Goal: Task Accomplishment & Management: Complete application form

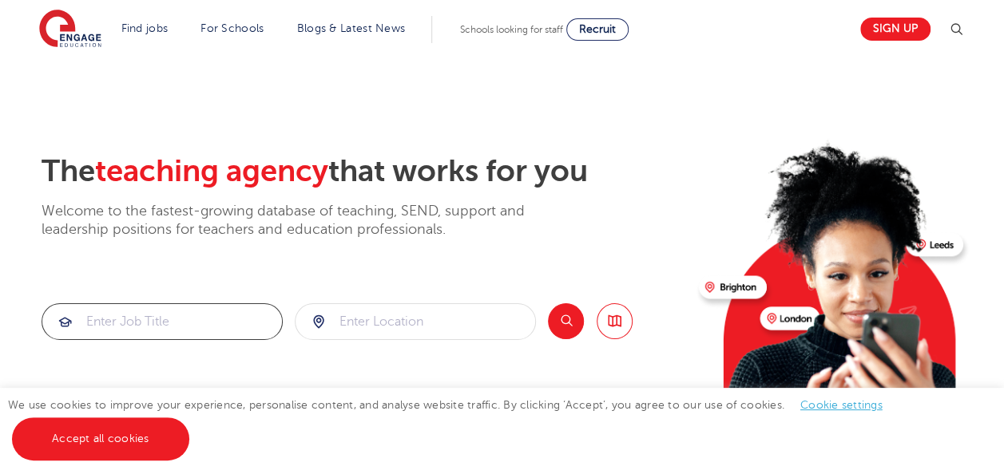
click at [112, 331] on input "search" at bounding box center [162, 321] width 240 height 35
type input "teacher assitant brent"
click button "Submit" at bounding box center [0, 0] width 0 height 0
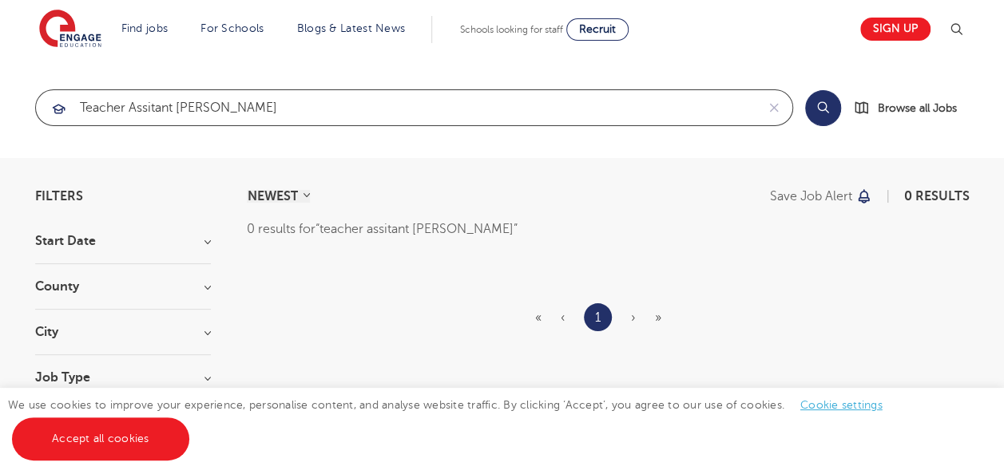
click at [255, 110] on input "teacher assitant brent" at bounding box center [395, 107] width 719 height 35
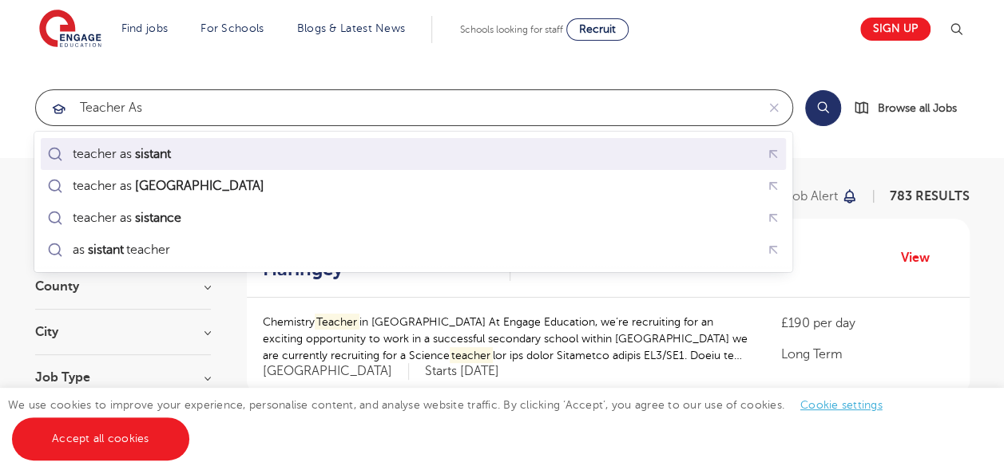
click at [176, 148] on div "teacher as sistant" at bounding box center [126, 154] width 106 height 16
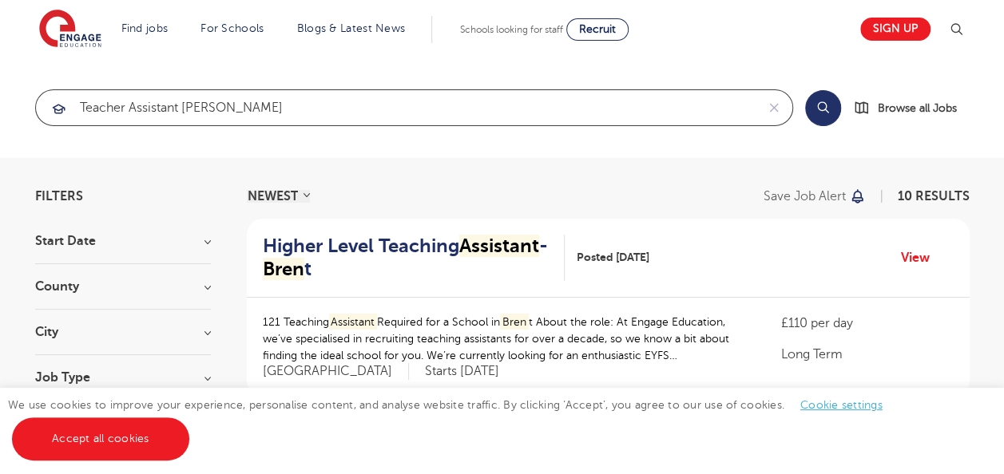
click button "Submit" at bounding box center [0, 0] width 0 height 0
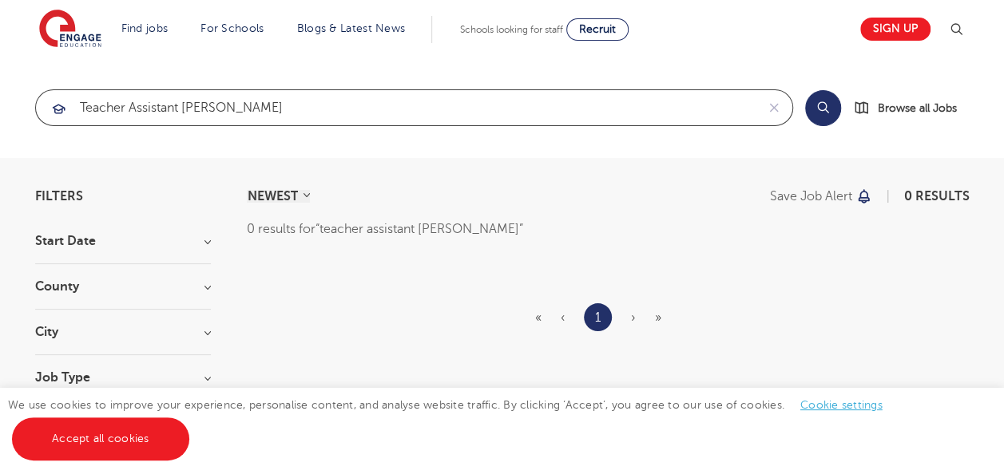
click at [224, 110] on input "teacher assistant brentr" at bounding box center [395, 107] width 719 height 35
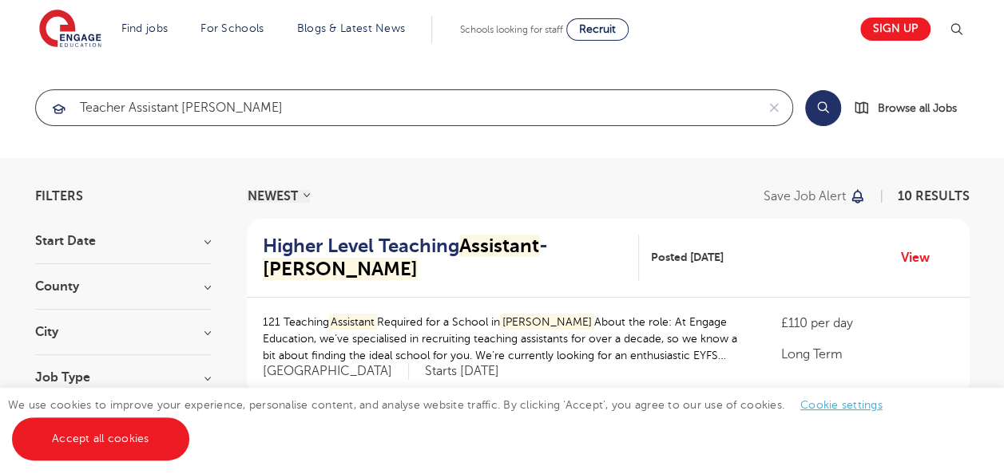
type input "teacher assistant brent"
click button "Submit" at bounding box center [0, 0] width 0 height 0
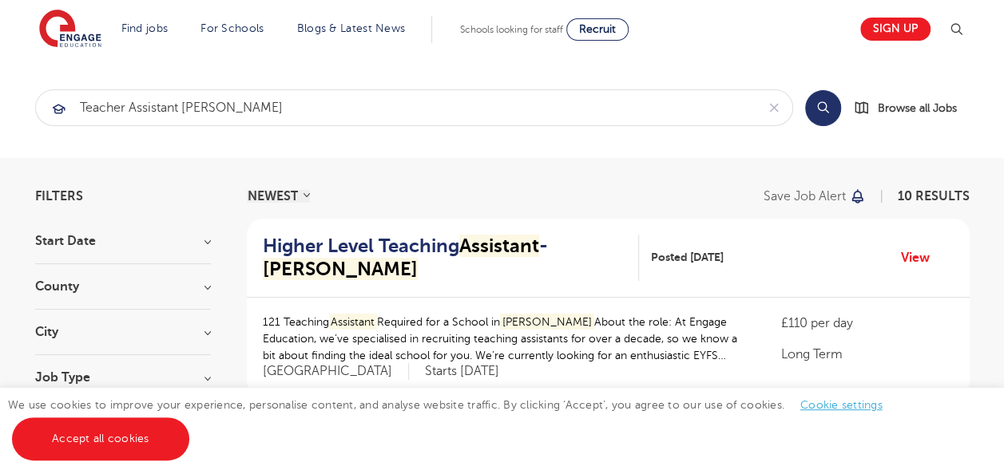
drag, startPoint x: 1000, startPoint y: 61, endPoint x: 992, endPoint y: 103, distance: 42.3
click at [992, 103] on section "teacher assistant brent Search Browse all Jobs" at bounding box center [502, 107] width 1004 height 101
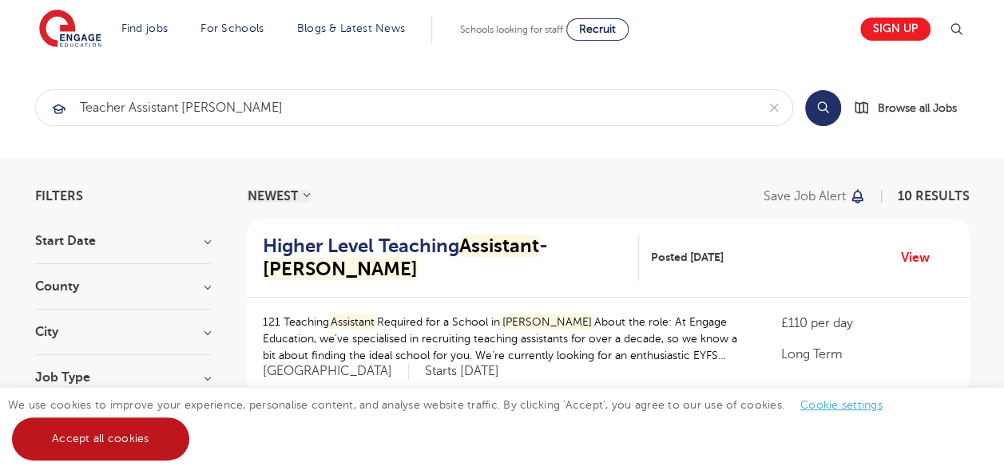
click at [37, 446] on link "Accept all cookies" at bounding box center [100, 439] width 177 height 43
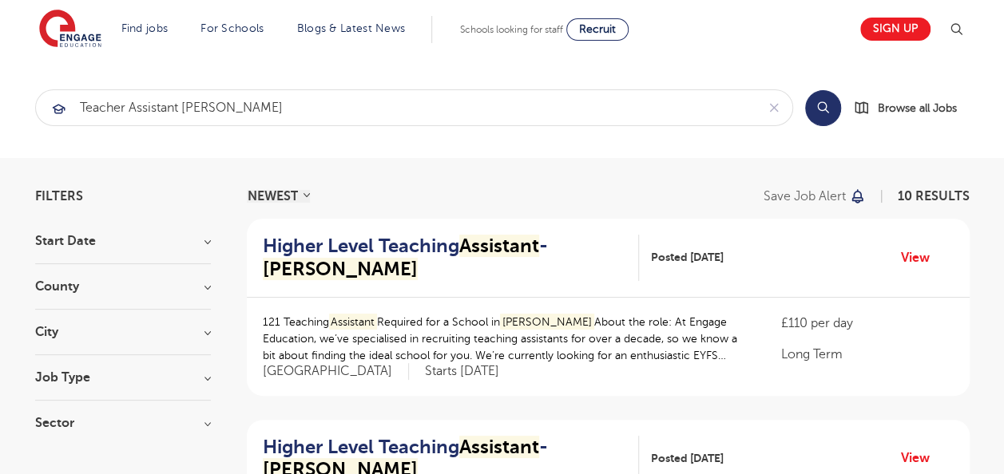
click at [704, 330] on p "121 Teaching Assistant Required for a School in Brent About the role: At Engage…" at bounding box center [506, 339] width 486 height 50
click at [913, 252] on link "View" at bounding box center [921, 258] width 41 height 21
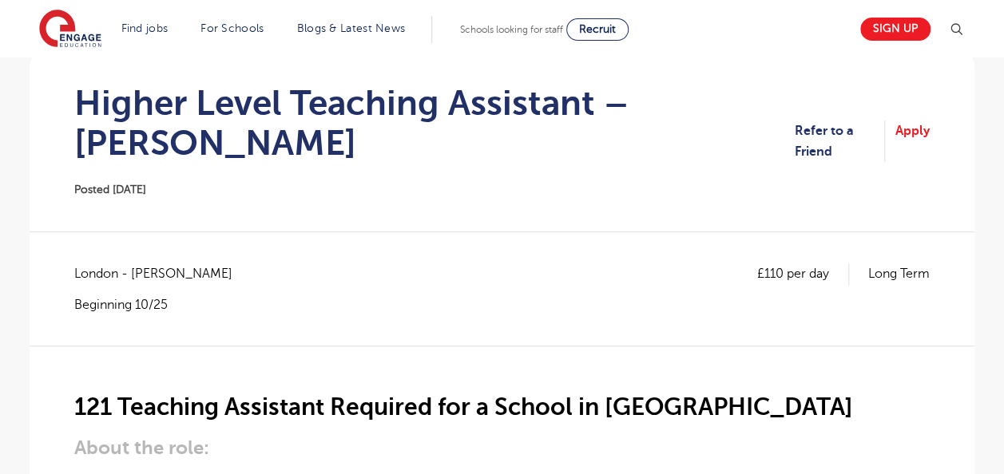
scroll to position [166, 0]
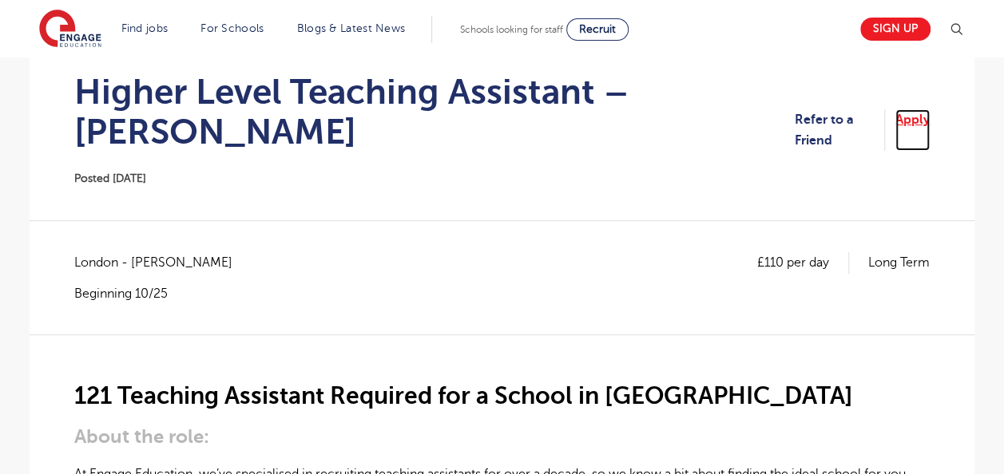
click at [906, 109] on link "Apply" at bounding box center [912, 130] width 34 height 42
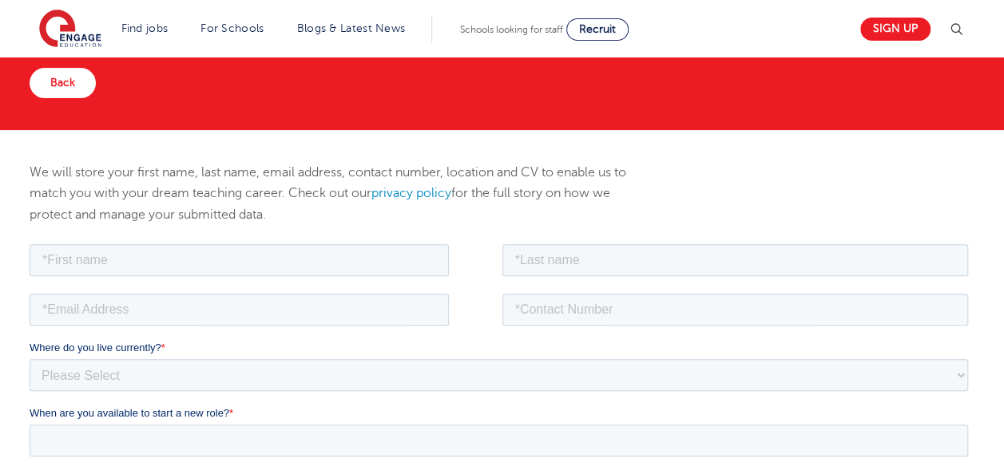
scroll to position [157, 0]
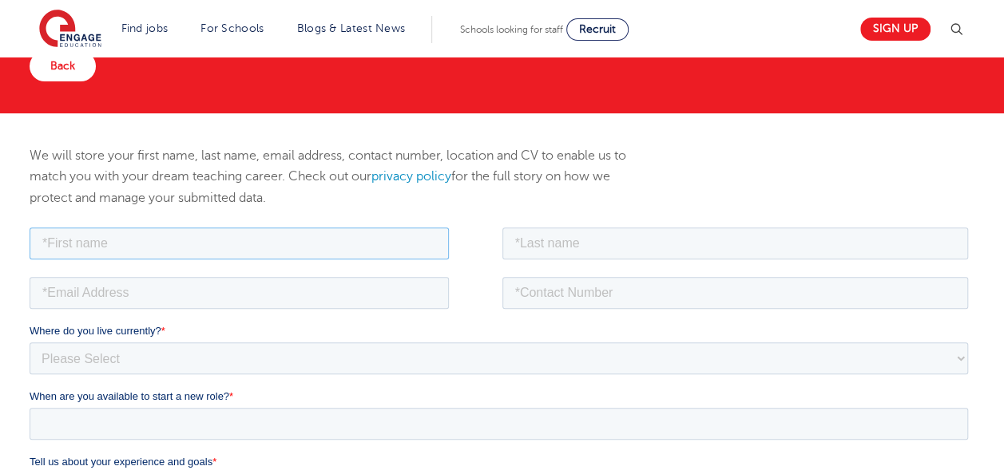
click at [294, 239] on input "text" at bounding box center [239, 243] width 419 height 32
type input "hibo"
click at [590, 237] on input "text" at bounding box center [735, 243] width 466 height 32
type input "haji"
click at [140, 293] on input "email" at bounding box center [239, 292] width 419 height 32
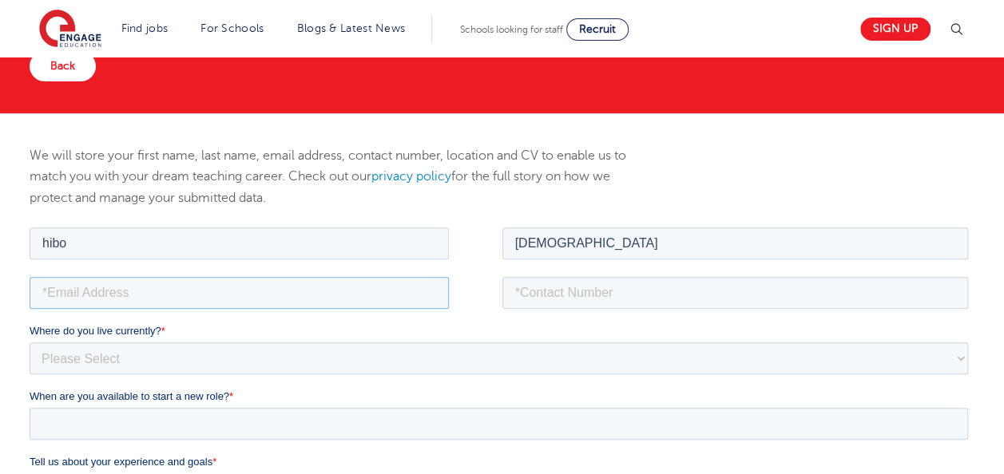
type input "hibosaid147@gmail.com"
click at [547, 280] on input "tel" at bounding box center [735, 292] width 466 height 32
type input "+447888137555"
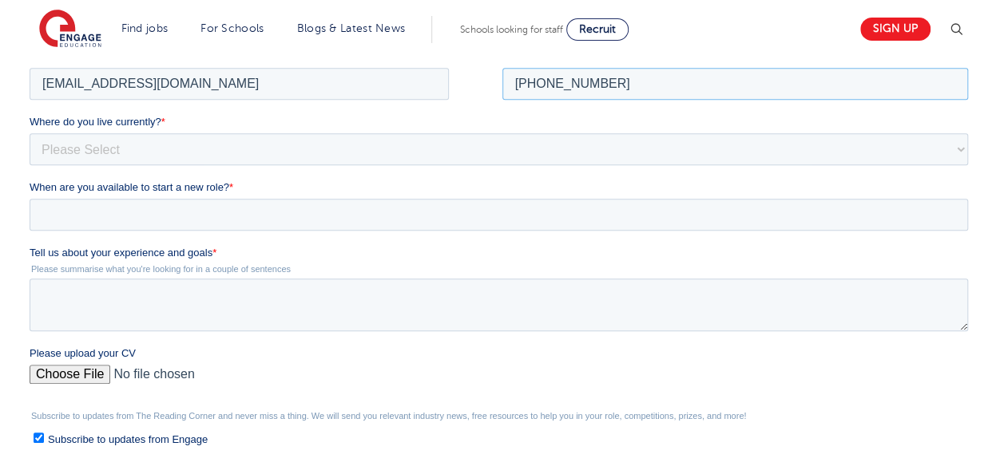
scroll to position [382, 0]
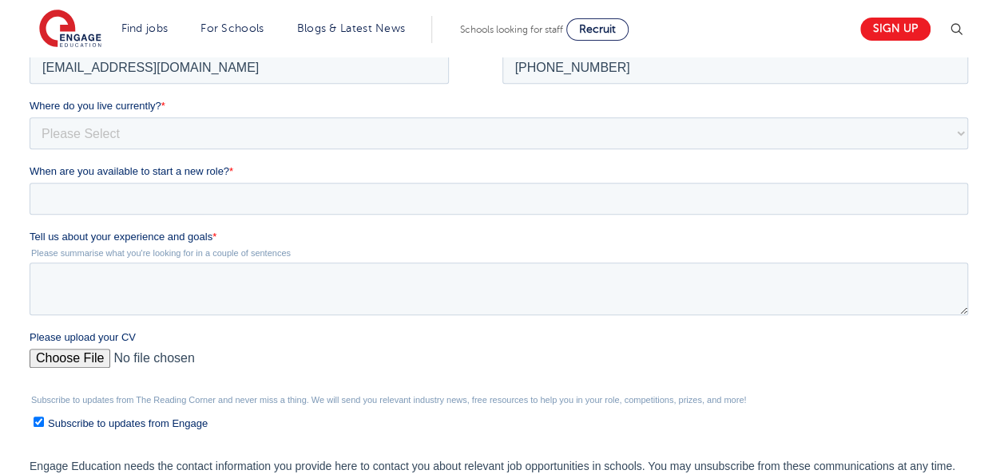
click at [85, 153] on fieldset "Where do you live currently? * Please Select UK Canada Ireland Australia New Ze…" at bounding box center [502, 130] width 945 height 65
click at [81, 144] on select "Please Select UK Canada Ireland Australia New Zealand Europe USA South Africa J…" at bounding box center [499, 133] width 938 height 32
select select "UK"
click at [30, 118] on select "Please Select UK Canada Ireland Australia New Zealand Europe USA South Africa J…" at bounding box center [499, 133] width 938 height 32
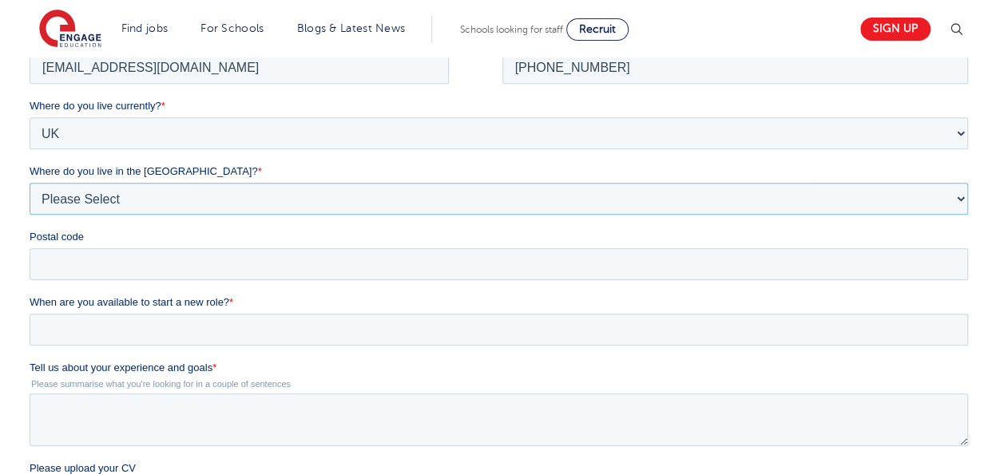
click at [81, 201] on select "Please Select Overseas Barnsley Bedfordshire Berkshire Bournemouth Bracknell Fo…" at bounding box center [499, 199] width 938 height 32
select select "London"
click at [30, 184] on select "Please Select Overseas Barnsley Bedfordshire Berkshire Bournemouth Bracknell Fo…" at bounding box center [499, 199] width 938 height 32
click at [114, 261] on input "Postal code" at bounding box center [499, 264] width 938 height 32
type input "NW10 8ED"
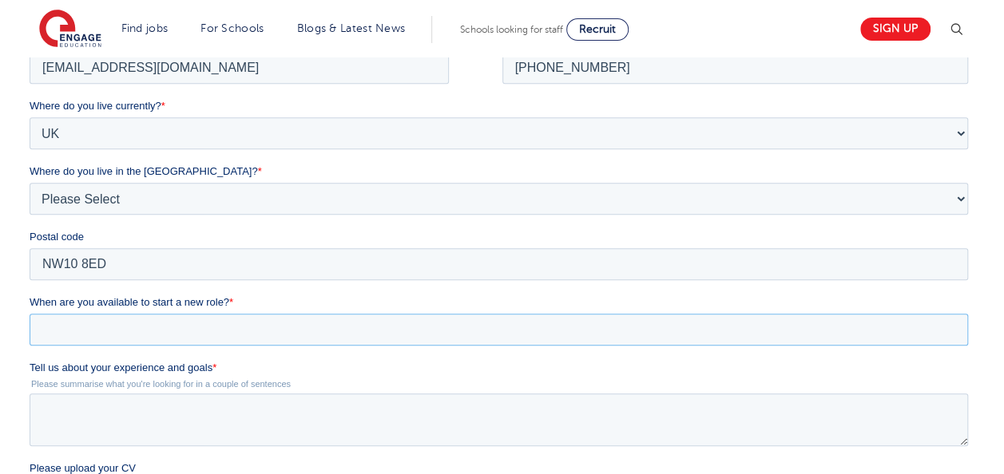
click at [78, 326] on input "When are you available to start a new role? *" at bounding box center [499, 330] width 938 height 32
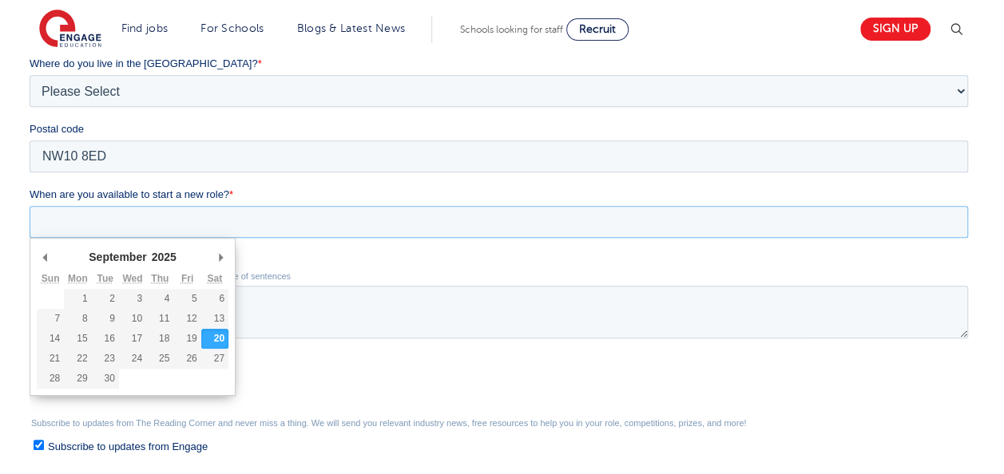
scroll to position [502, 0]
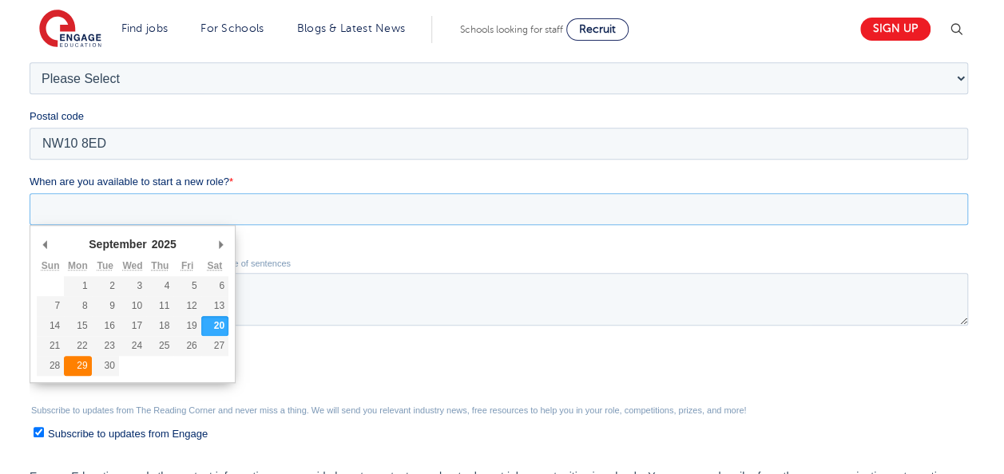
type div "2025-09-29"
type input "2025/09/29"
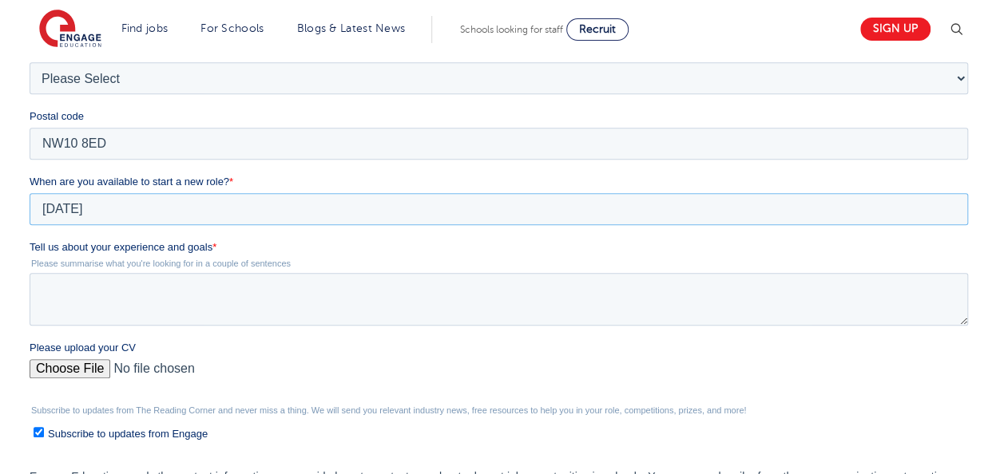
click at [77, 209] on input "2025/09/29" at bounding box center [499, 209] width 938 height 32
click at [80, 295] on textarea "Tell us about your experience and goals *" at bounding box center [499, 299] width 938 height 53
paste textarea "I am currently employed as a Customer Advisor and have previous experience work…"
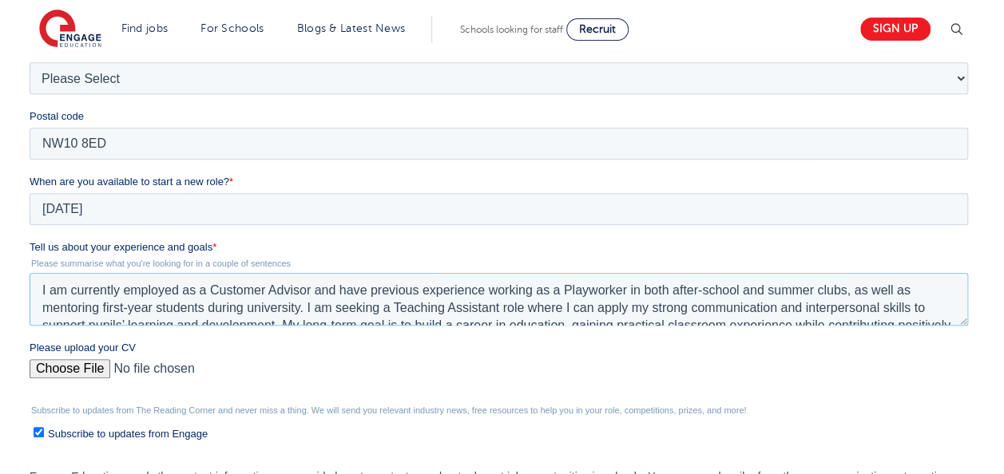
scroll to position [0, 0]
click at [217, 297] on textarea "I am currently employed as a Customer Advisor and have previous experience work…" at bounding box center [499, 299] width 938 height 53
click at [269, 288] on textarea "I am currently employed as a customer Advisor and have previous experience work…" at bounding box center [499, 299] width 938 height 53
click at [696, 290] on textarea "I am currently employed as a customer advisor and have previous experience work…" at bounding box center [499, 299] width 938 height 53
click at [842, 291] on textarea "I am currently employed as a customer advisor and have previous experience work…" at bounding box center [499, 299] width 938 height 53
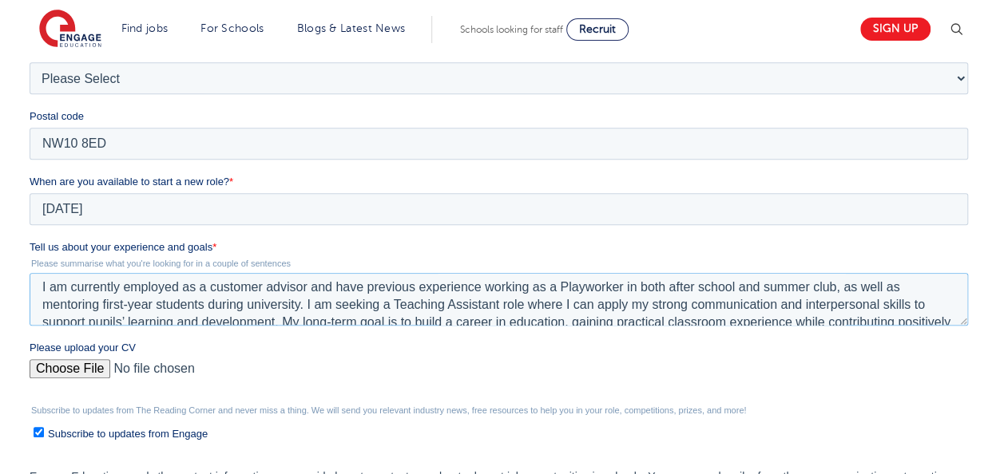
scroll to position [35, 0]
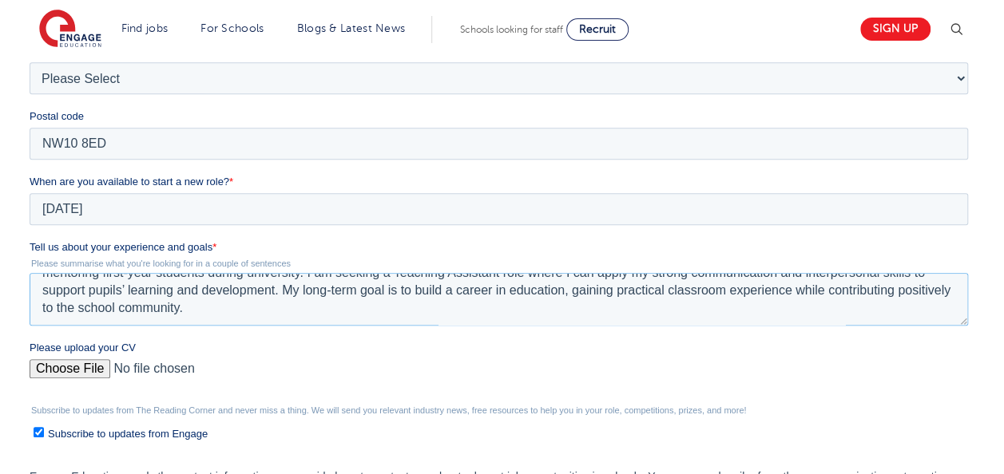
click at [126, 288] on textarea "I am currently employed as a customer advisor and have previous experience work…" at bounding box center [499, 299] width 938 height 53
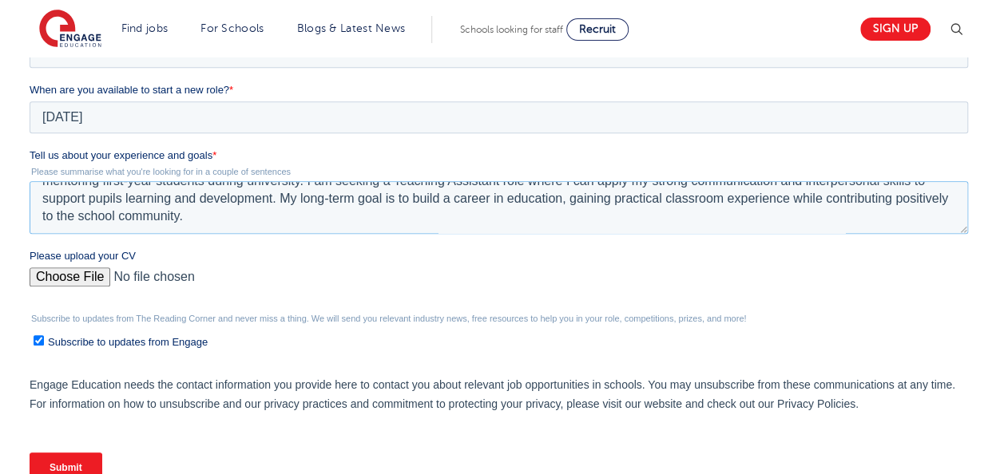
scroll to position [598, 0]
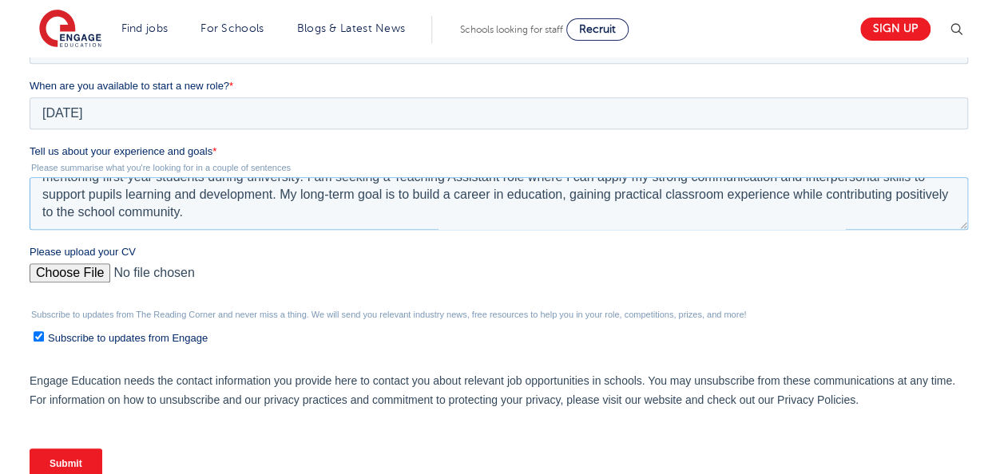
type textarea "I am currently employed as a customer advisor and have previous experience work…"
click at [47, 271] on input "Please upload your CV" at bounding box center [499, 280] width 938 height 32
type input "C:\fakepath\CV (5).pdf"
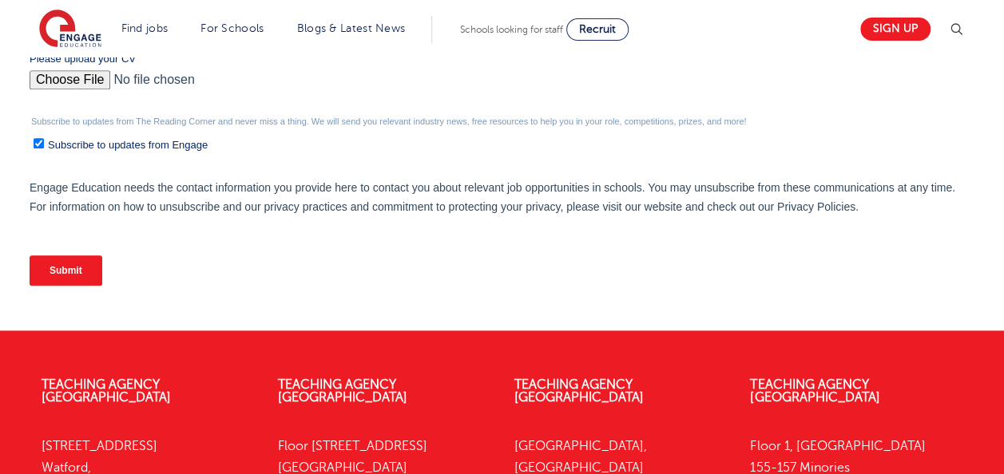
scroll to position [790, 0]
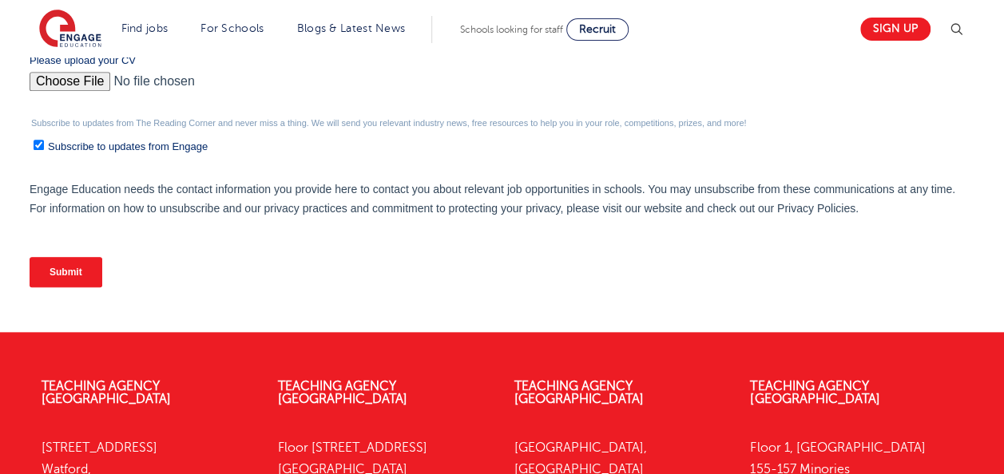
click at [41, 145] on input "Subscribe to updates from Engage" at bounding box center [39, 145] width 10 height 10
checkbox input "false"
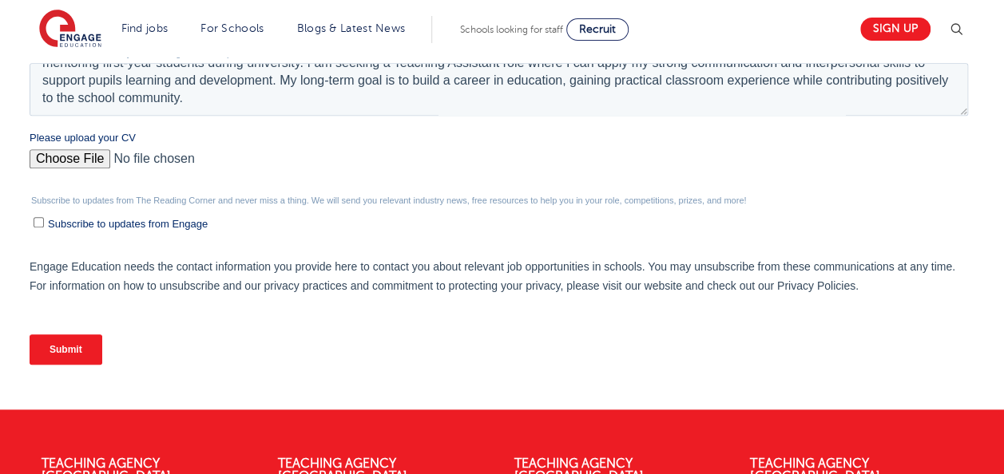
scroll to position [731, 0]
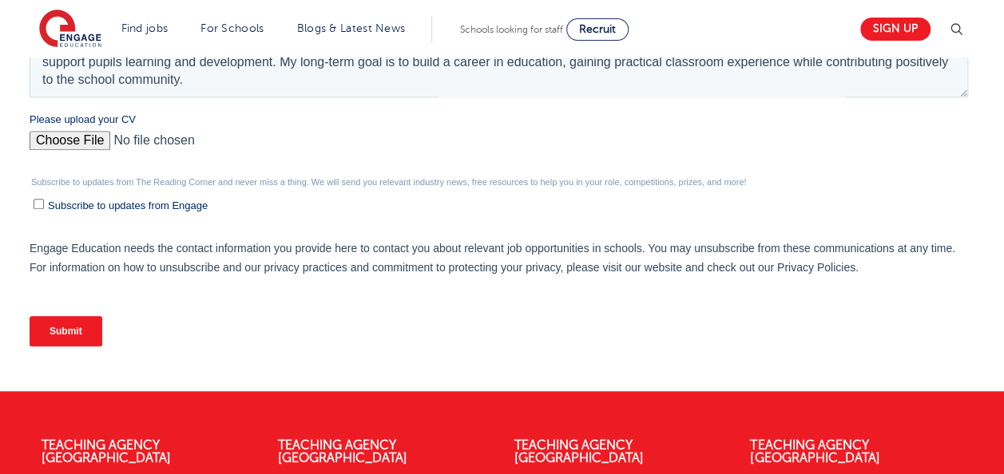
click at [64, 327] on input "Submit" at bounding box center [66, 331] width 73 height 30
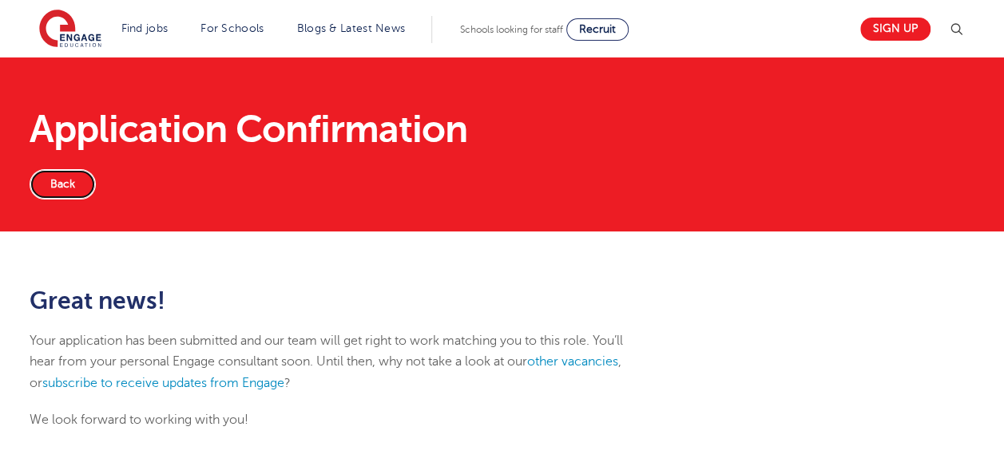
click at [34, 181] on link "Back" at bounding box center [63, 184] width 66 height 30
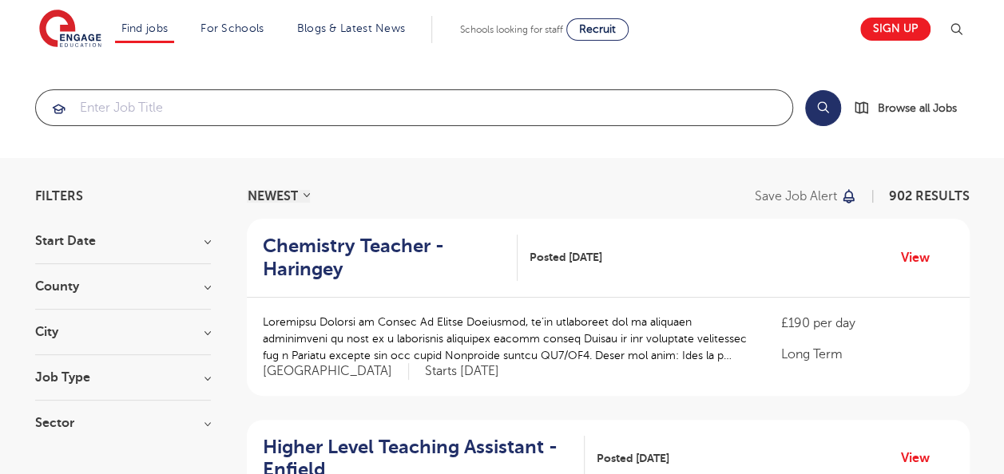
click at [315, 95] on input "search" at bounding box center [414, 107] width 756 height 35
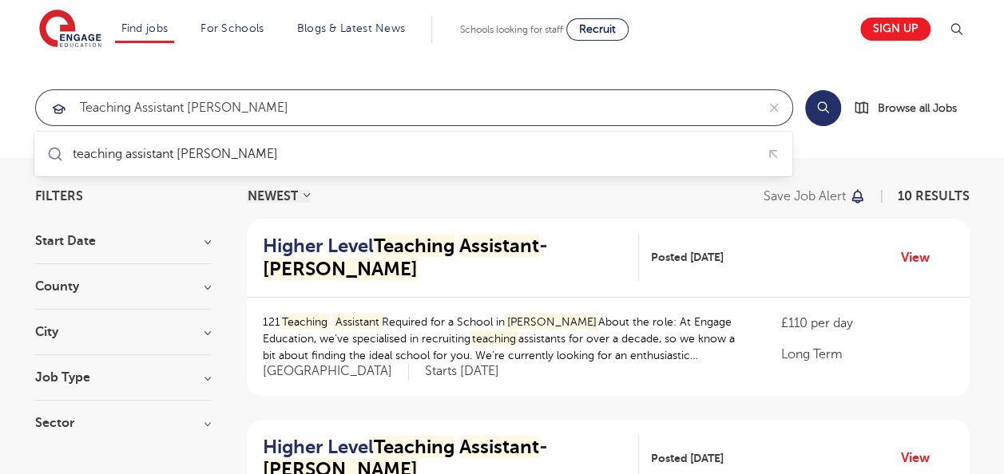
type input "teaching assistant brent"
click button "Submit" at bounding box center [0, 0] width 0 height 0
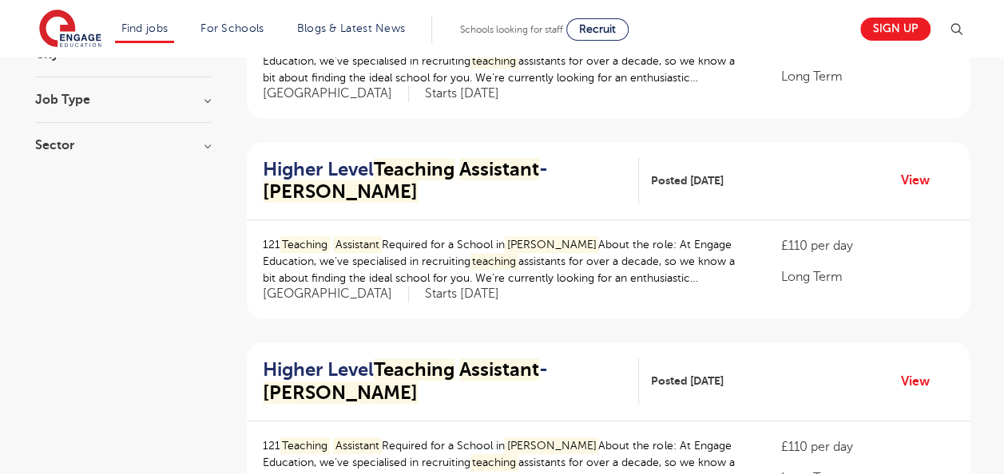
scroll to position [295, 0]
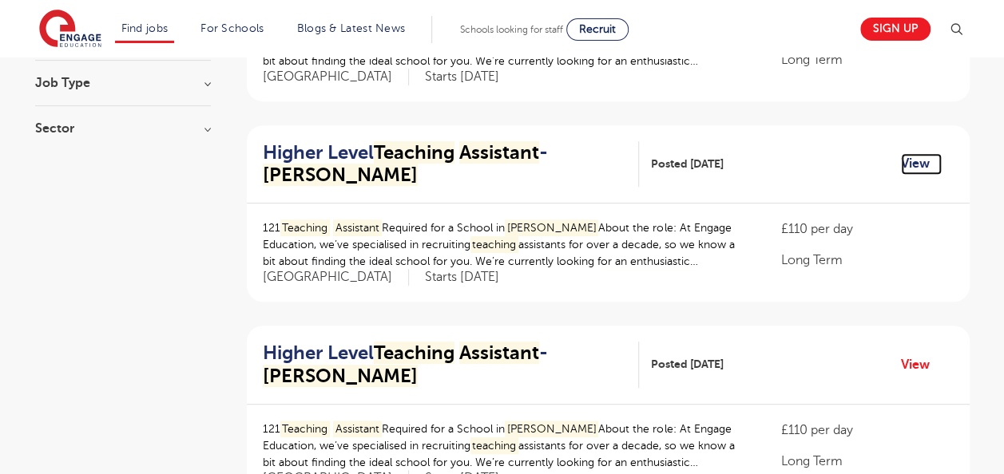
click at [918, 163] on link "View" at bounding box center [921, 163] width 41 height 21
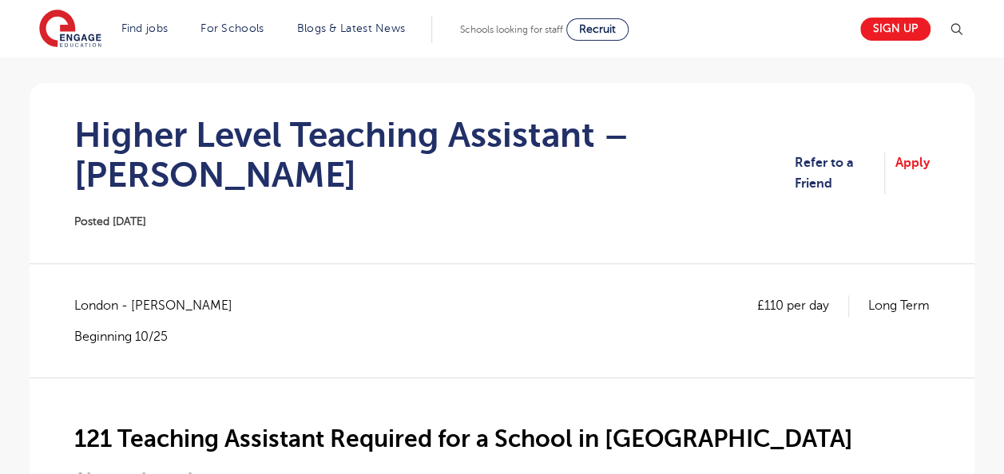
scroll to position [109, 0]
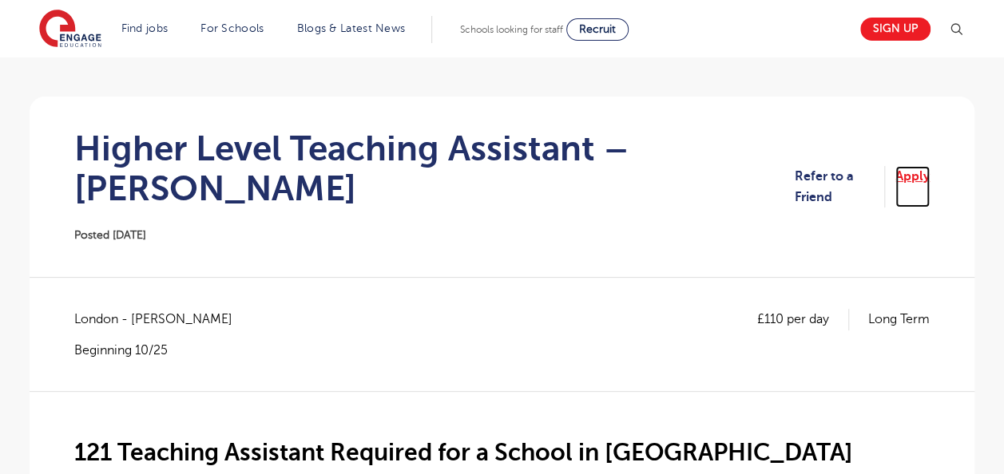
click at [915, 174] on link "Apply" at bounding box center [912, 187] width 34 height 42
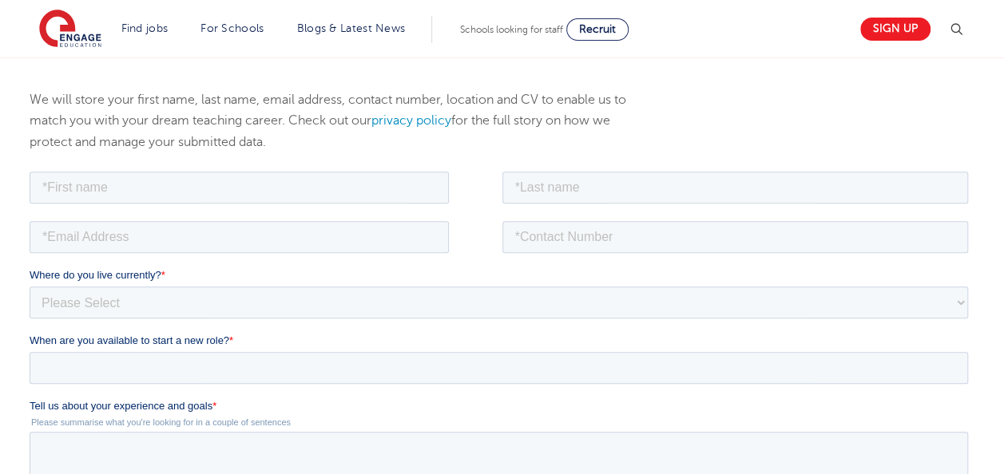
scroll to position [209, 0]
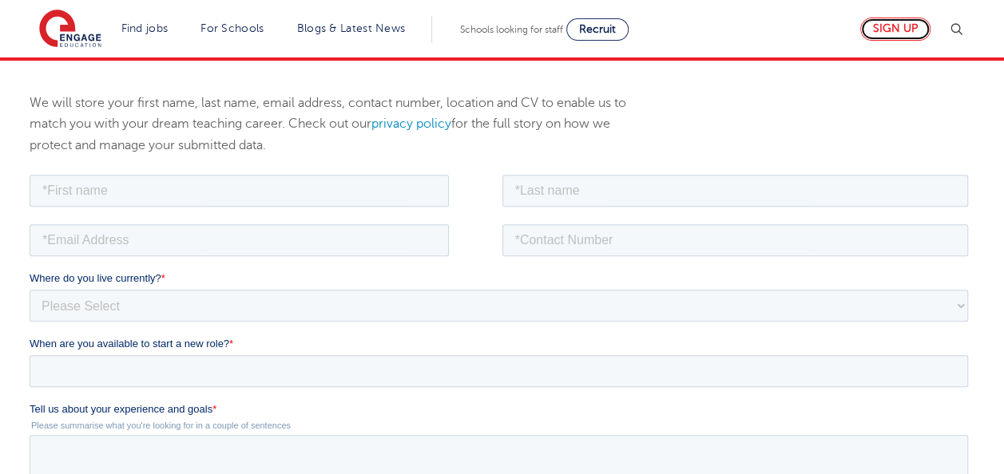
click at [889, 22] on link "Sign up" at bounding box center [895, 29] width 70 height 23
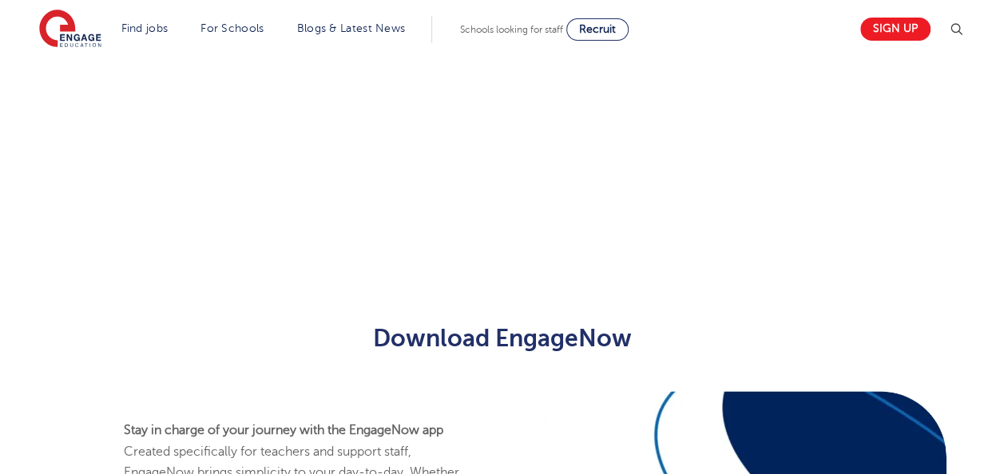
scroll to position [438, 0]
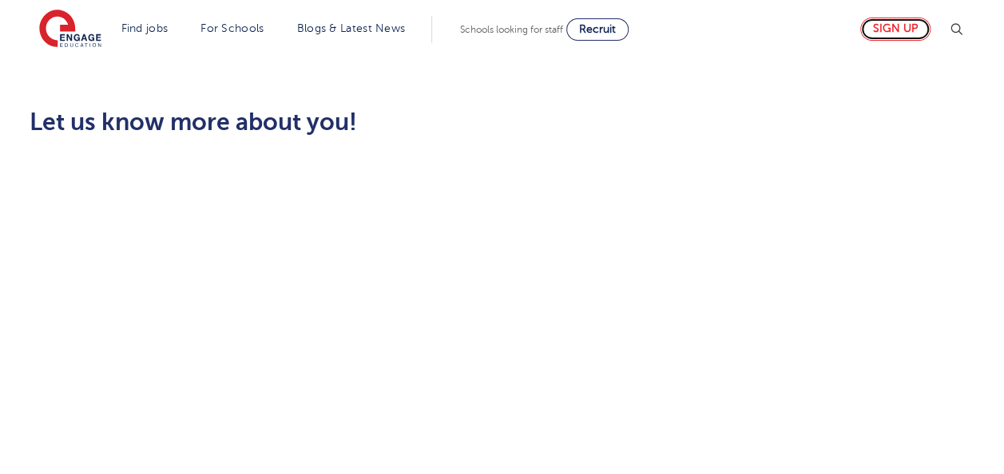
click at [889, 26] on link "Sign up" at bounding box center [895, 29] width 70 height 23
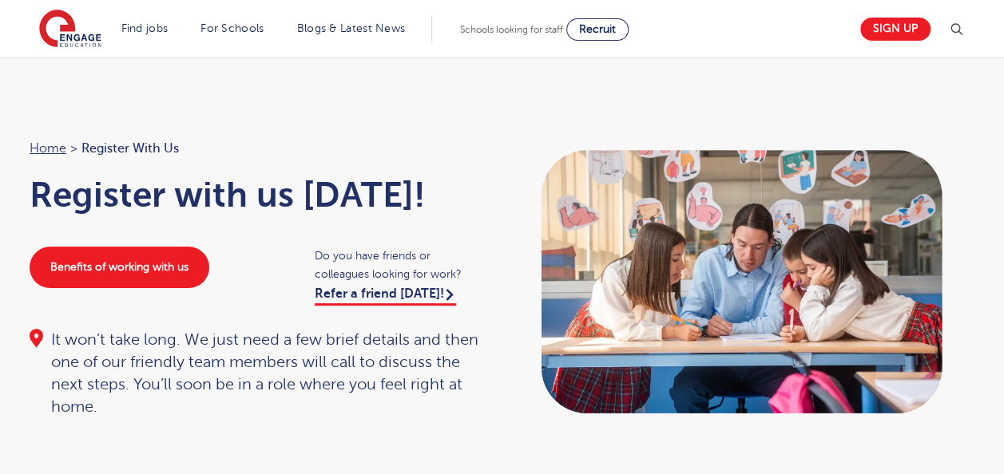
click at [152, 142] on span "Register with us" at bounding box center [129, 148] width 97 height 21
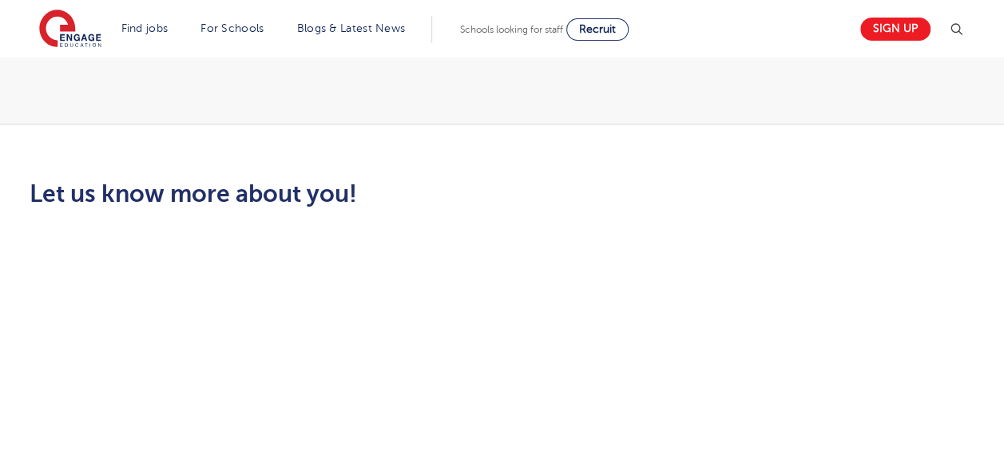
scroll to position [15, 0]
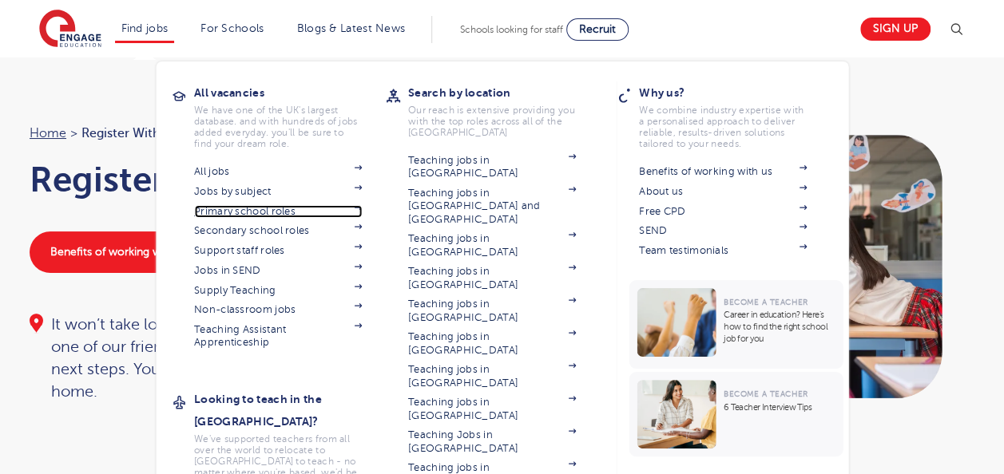
click at [272, 205] on link "Primary school roles" at bounding box center [278, 211] width 168 height 13
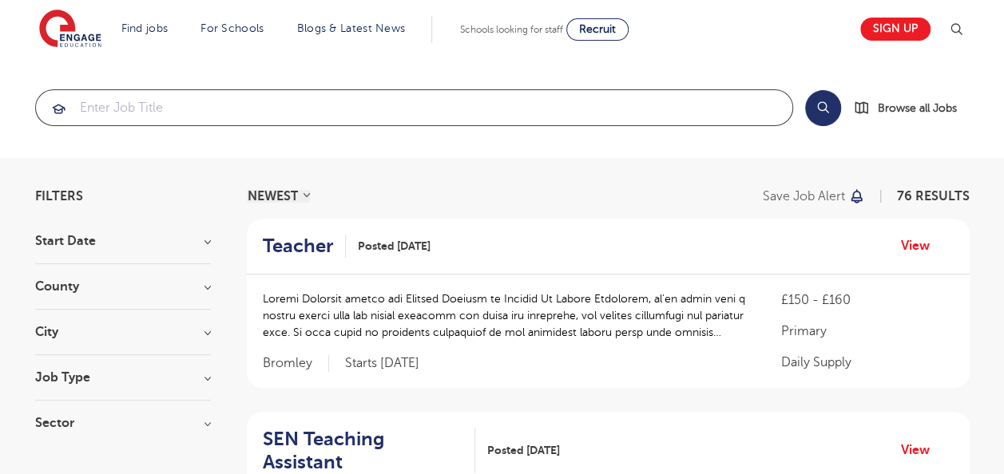
click at [222, 113] on input "search" at bounding box center [414, 107] width 756 height 35
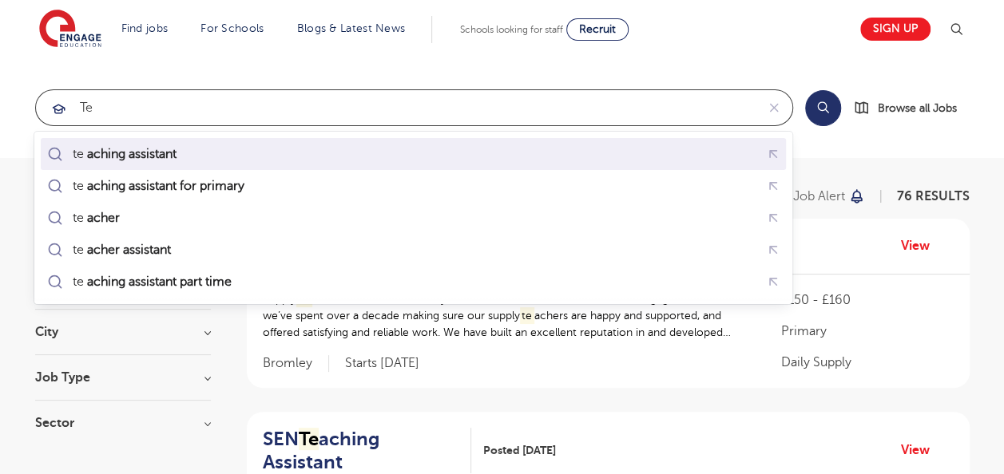
click at [198, 149] on div "te aching assistant" at bounding box center [413, 154] width 739 height 25
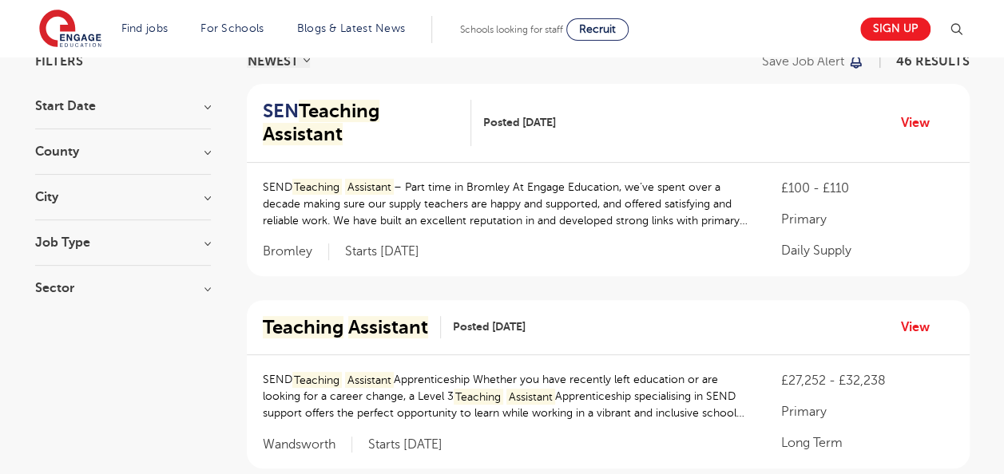
scroll to position [367, 0]
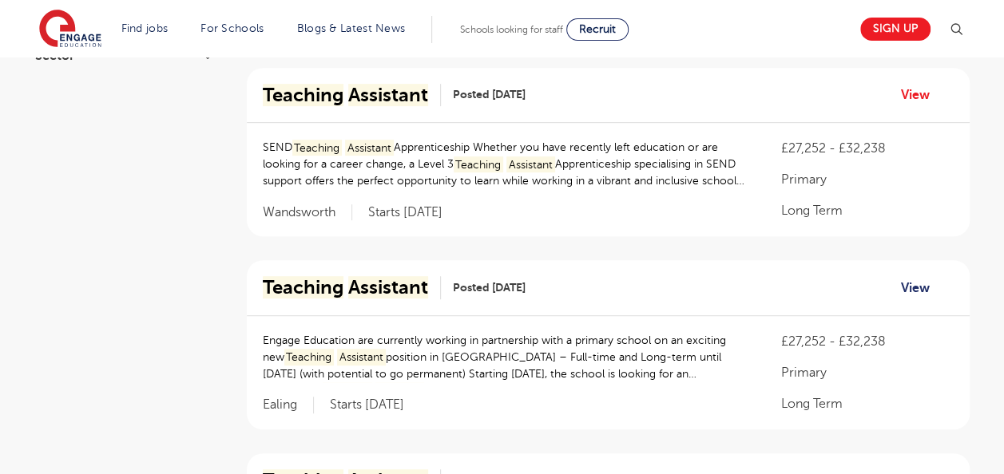
type input "teaching assistant"
click at [910, 278] on link "View" at bounding box center [921, 288] width 41 height 21
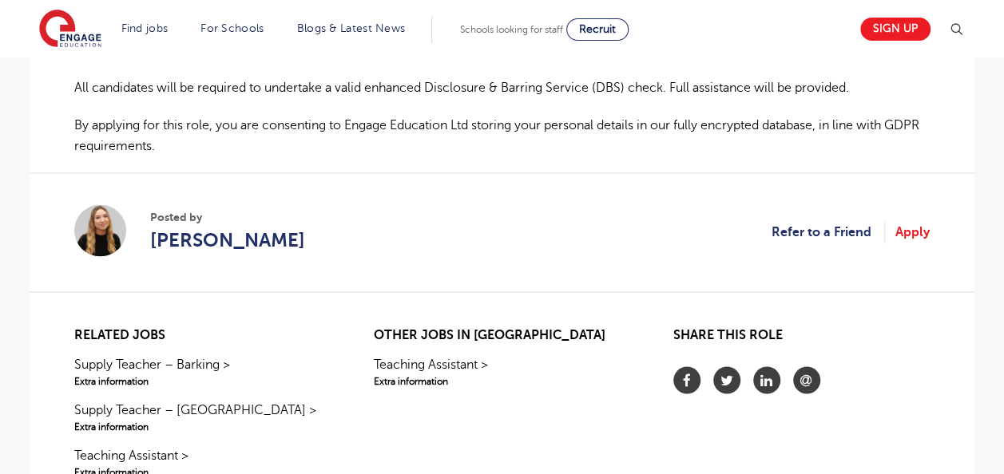
scroll to position [1220, 0]
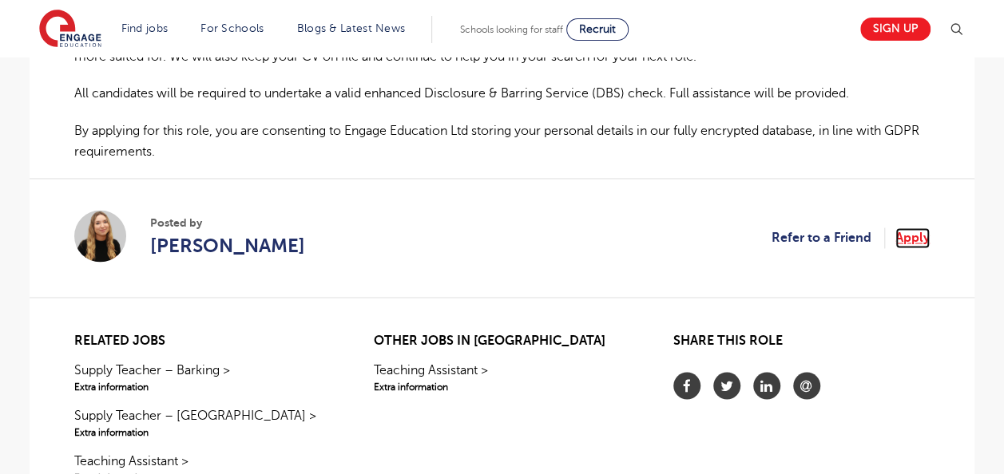
click at [914, 228] on link "Apply" at bounding box center [912, 238] width 34 height 21
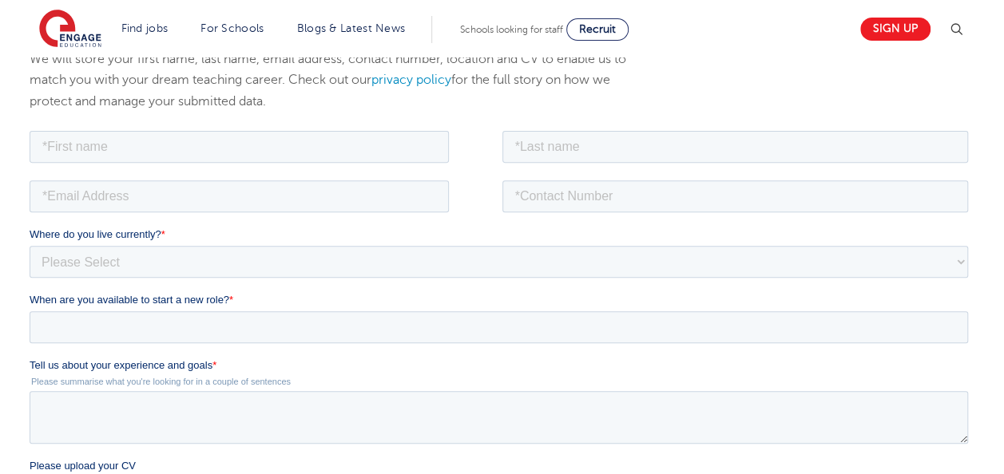
scroll to position [172, 0]
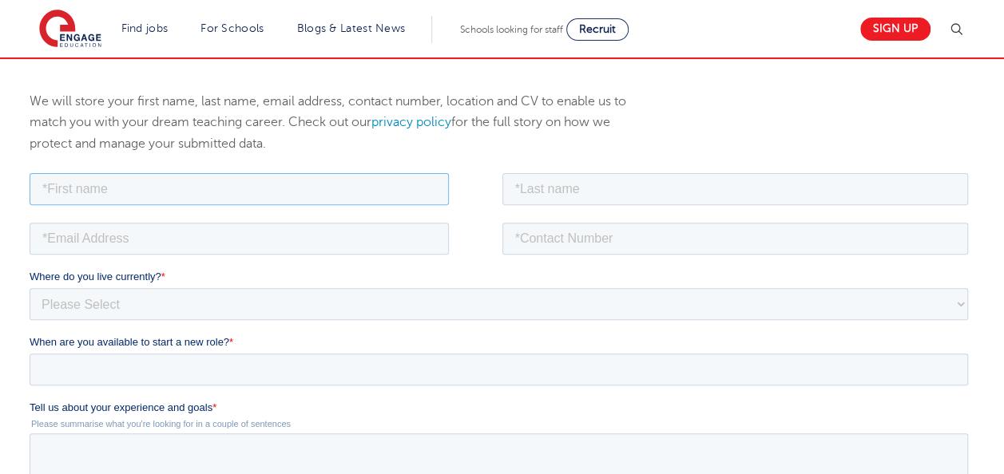
click at [287, 175] on input "text" at bounding box center [239, 188] width 419 height 32
type input "hibo"
click at [516, 183] on input "text" at bounding box center [735, 188] width 466 height 32
type input "haji"
click at [249, 258] on fieldset at bounding box center [502, 244] width 945 height 50
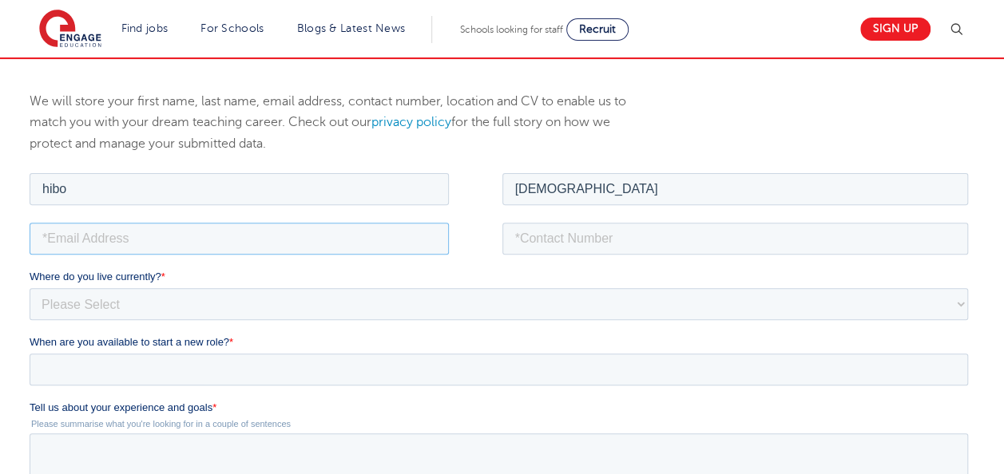
click at [240, 245] on input "email" at bounding box center [239, 238] width 419 height 32
type input "hibosaid147@gmail.com"
click at [567, 239] on input "tel" at bounding box center [735, 238] width 466 height 32
type input "+447888137555"
click at [239, 306] on select "Please Select UK Canada Ireland Australia New Zealand Europe USA South Africa J…" at bounding box center [499, 303] width 938 height 32
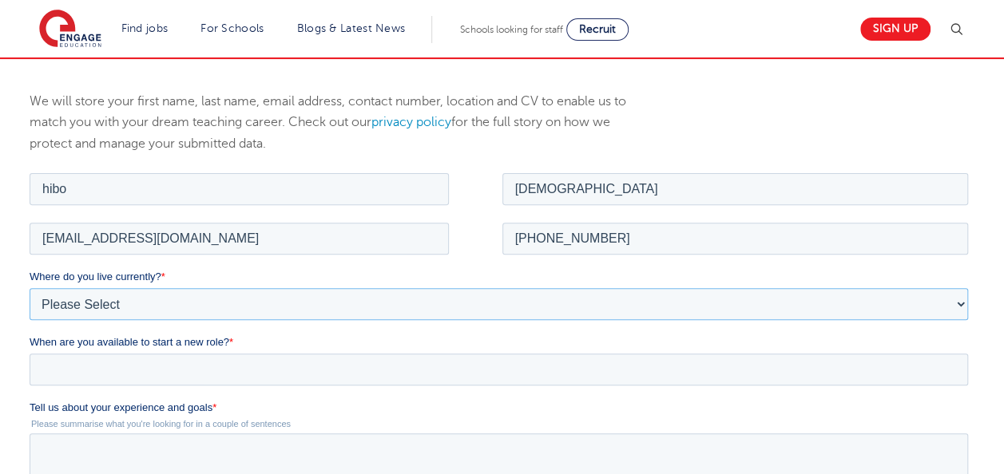
select select "UK"
click at [30, 287] on select "Please Select UK Canada Ireland Australia New Zealand Europe USA South Africa J…" at bounding box center [499, 303] width 938 height 32
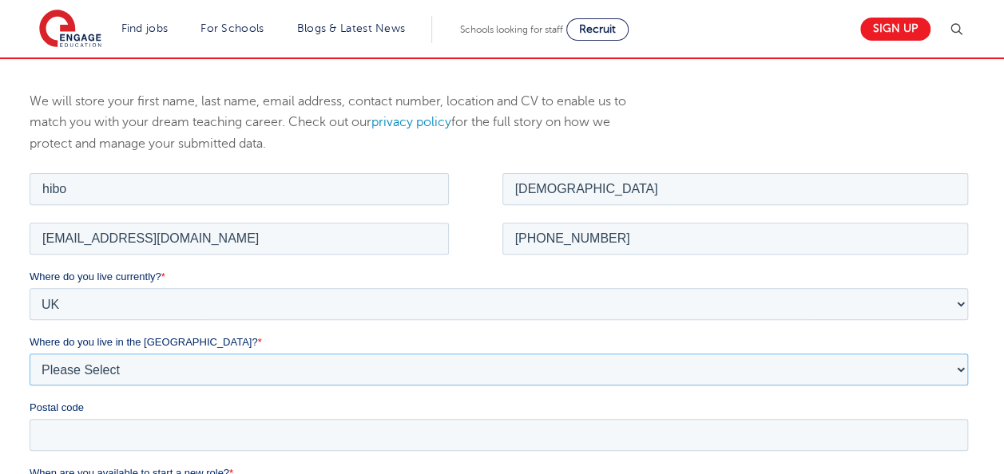
click at [200, 363] on select "Please Select Overseas Barnsley Bedfordshire Berkshire Bournemouth Bracknell Fo…" at bounding box center [499, 369] width 938 height 32
select select "London"
click at [30, 353] on select "Please Select Overseas Barnsley Bedfordshire Berkshire Bournemouth Bracknell Fo…" at bounding box center [499, 369] width 938 height 32
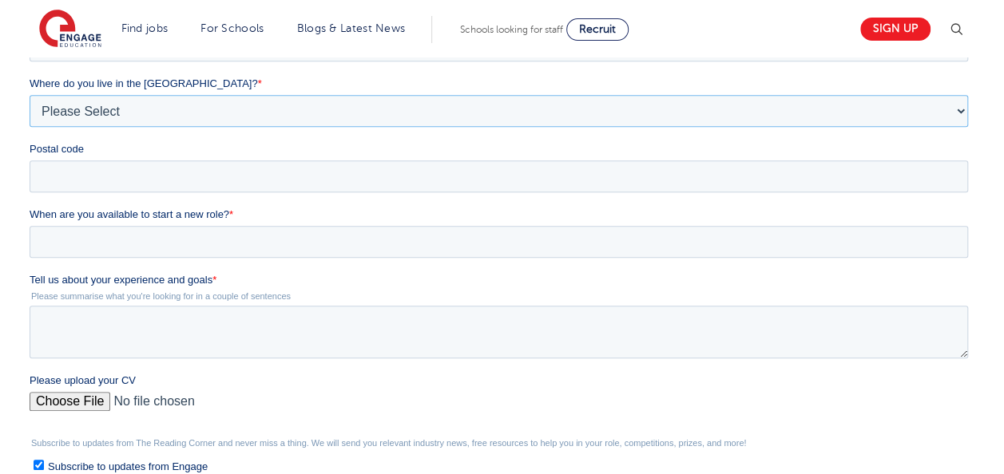
scroll to position [434, 0]
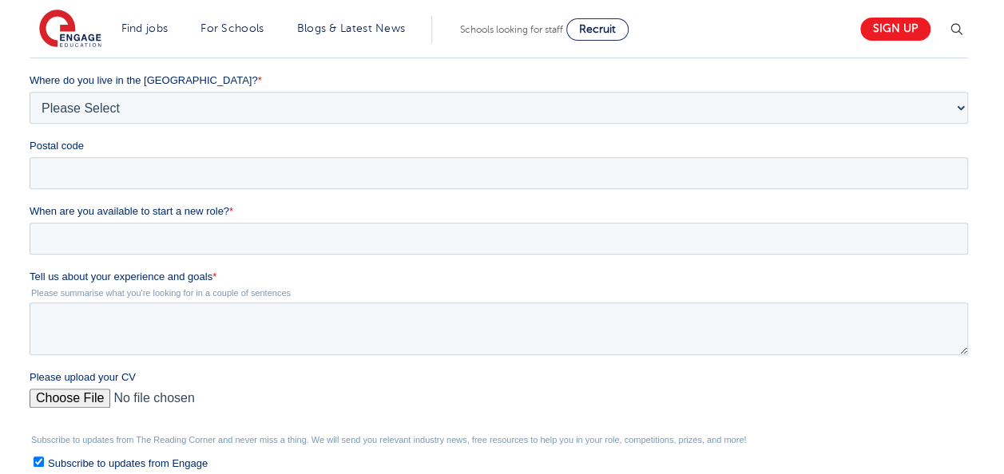
click at [227, 197] on fieldset "Where do you live currently? * Please Select UK Canada Ireland Australia New Ze…" at bounding box center [502, 105] width 945 height 196
click at [204, 176] on input "Postal code" at bounding box center [499, 173] width 938 height 32
type input "NW10 8ED"
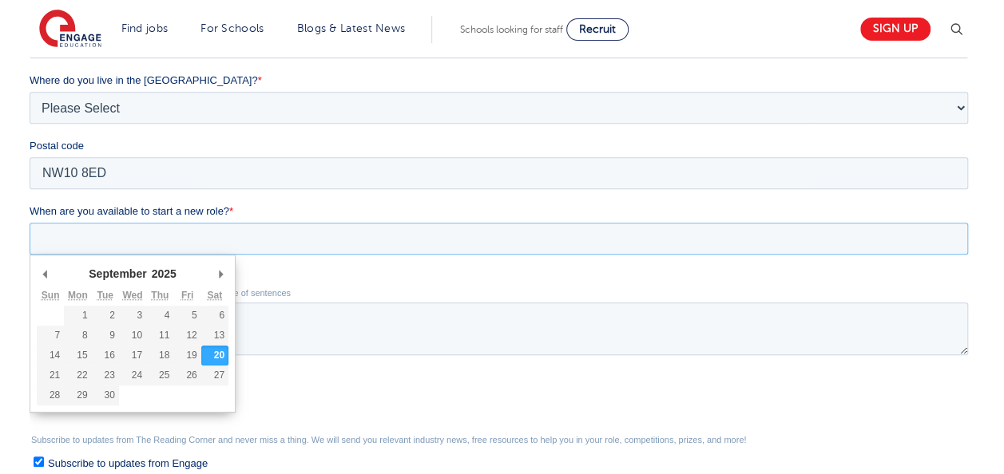
click at [165, 236] on input "When are you available to start a new role? *" at bounding box center [499, 239] width 938 height 32
type div "2025-09-29"
type input "2025/09/29"
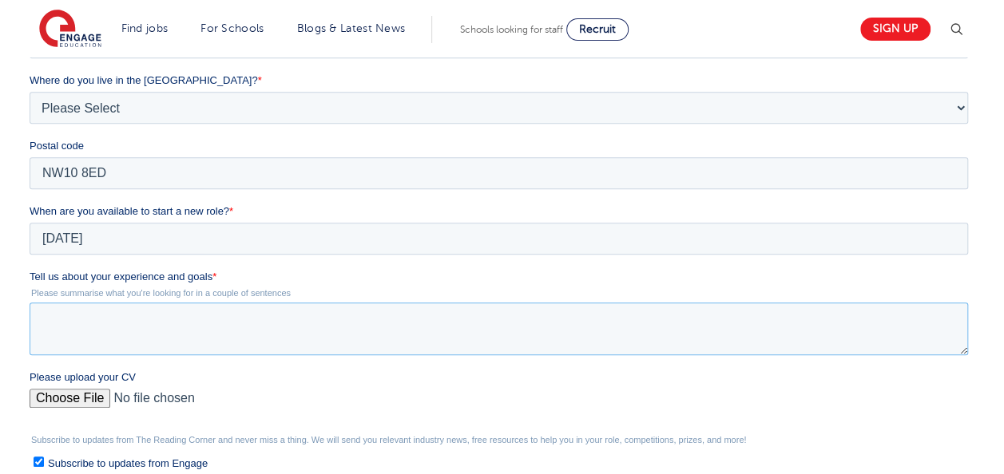
click at [83, 333] on textarea "Tell us about your experience and goals *" at bounding box center [499, 329] width 938 height 53
paste textarea "Hawa Hotel"
type textarea "Hawa Hotel"
drag, startPoint x: 174, startPoint y: 319, endPoint x: -3, endPoint y: 316, distance: 177.3
click at [30, 316] on html "Job Position Job Sector Job ID Job Number Job Owner hibo haji hibosaid147@gmail…" at bounding box center [502, 270] width 945 height 724
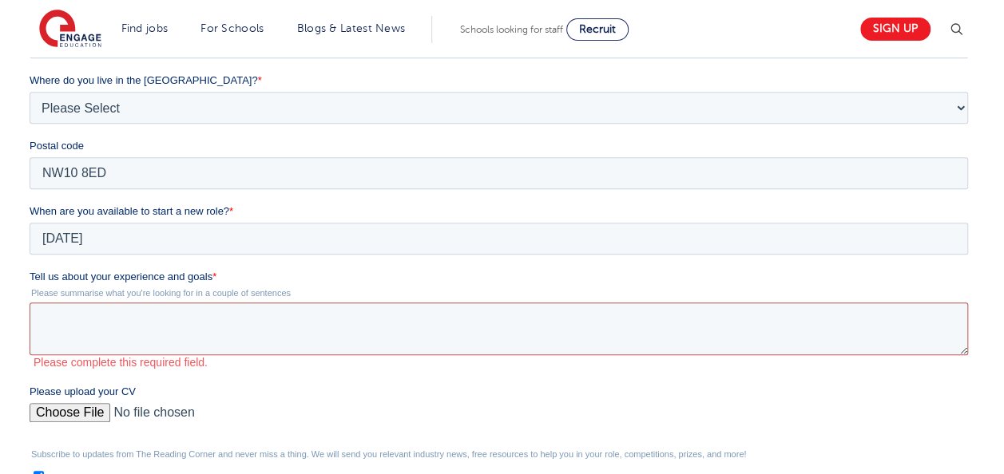
paste textarea "I am currently employed as a Customer Advisor and have previous experience work…"
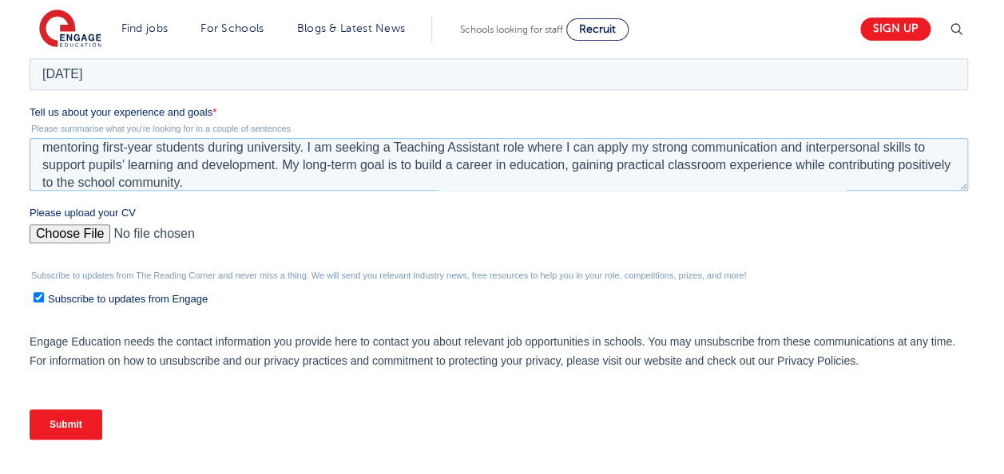
scroll to position [622, 0]
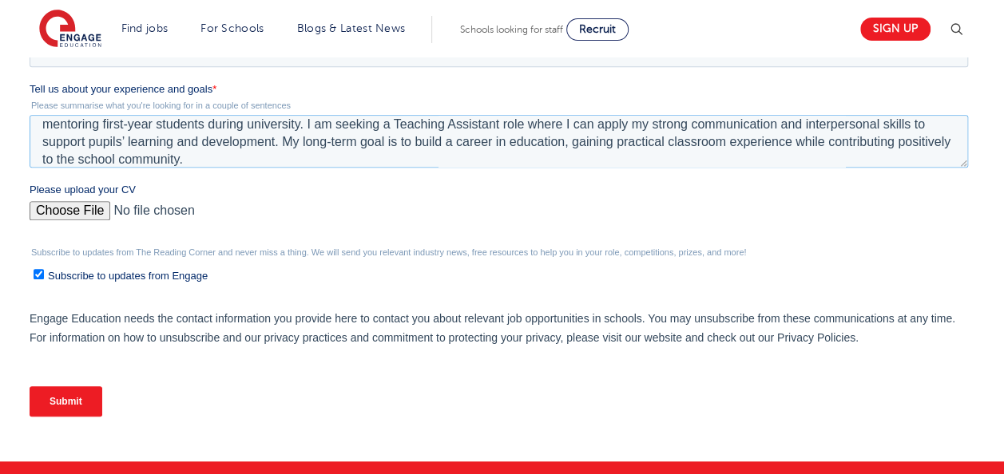
type textarea "I am currently employed as a Customer Advisor and have previous experience work…"
click at [59, 207] on input "Please upload your CV" at bounding box center [499, 217] width 938 height 32
type input "C:\fakepath\CV (5).pdf"
click at [42, 261] on div "Subscribe to updates from The Reading Corner and never miss a thing. We will se…" at bounding box center [502, 266] width 945 height 36
click at [39, 274] on input "Subscribe to updates from Engage" at bounding box center [39, 274] width 10 height 10
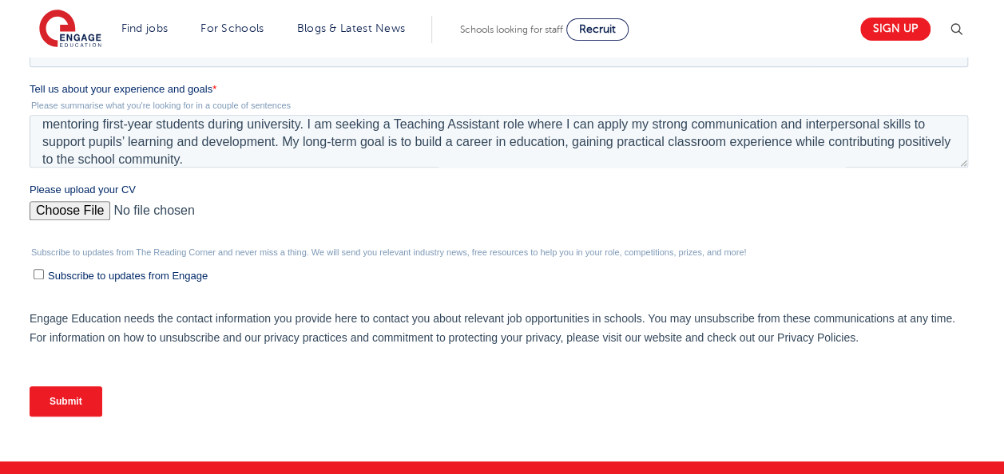
checkbox input "false"
click at [65, 399] on input "Submit" at bounding box center [66, 402] width 73 height 30
